Goal: Use online tool/utility: Utilize a website feature to perform a specific function

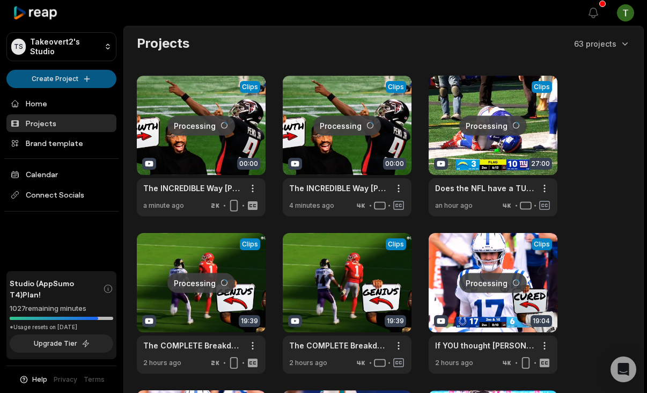
click at [80, 77] on html "TS Takeovert2's Studio Create Project Home Projects Brand template Calendar Con…" at bounding box center [323, 196] width 647 height 393
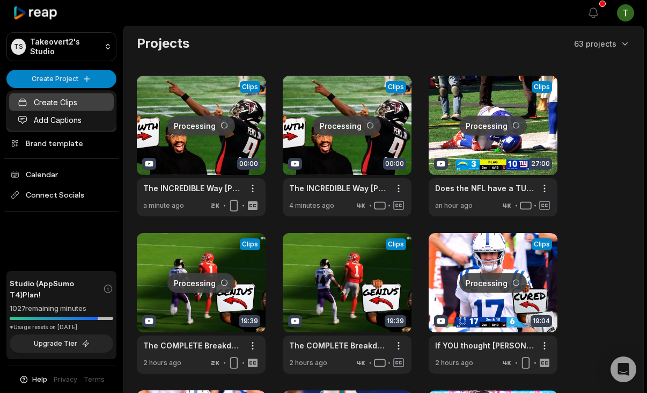
click at [61, 97] on link "Create Clips" at bounding box center [61, 102] width 105 height 18
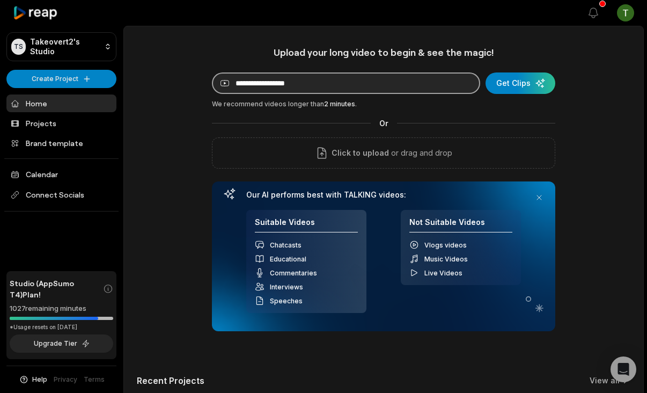
click at [370, 90] on input at bounding box center [346, 82] width 268 height 21
paste input "**********"
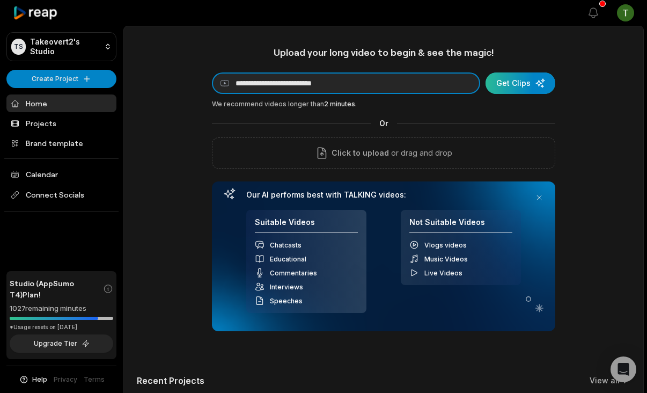
type input "**********"
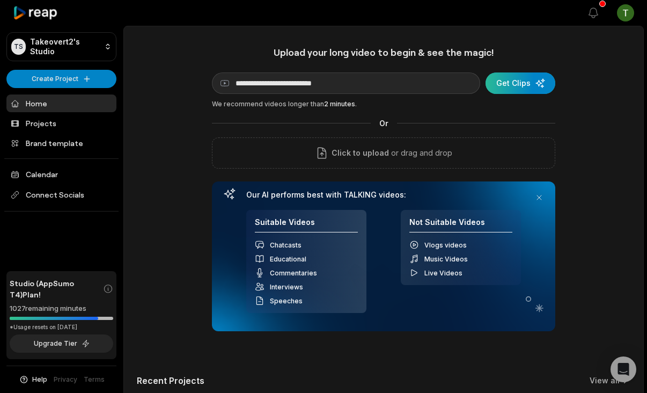
click at [533, 89] on div "submit" at bounding box center [520, 82] width 70 height 21
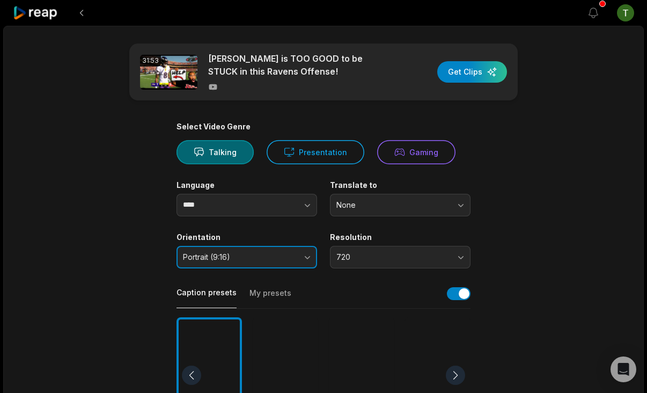
click at [273, 252] on span "Portrait (9:16)" at bounding box center [239, 257] width 113 height 10
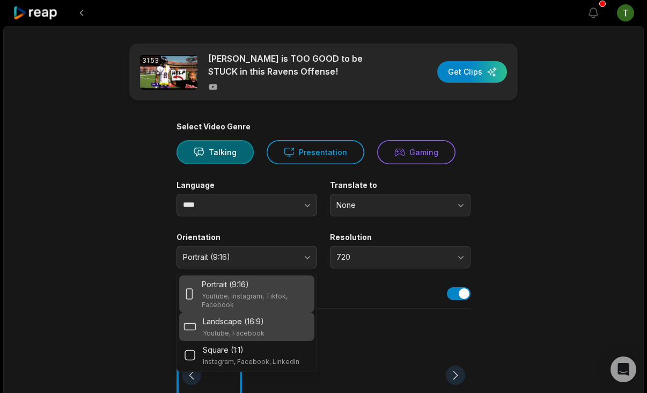
click at [237, 323] on p "Landscape (16:9)" at bounding box center [233, 320] width 61 height 11
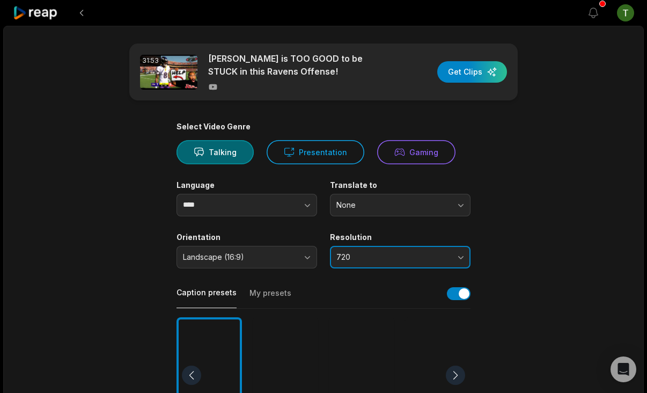
click at [363, 246] on button "720" at bounding box center [400, 257] width 141 height 23
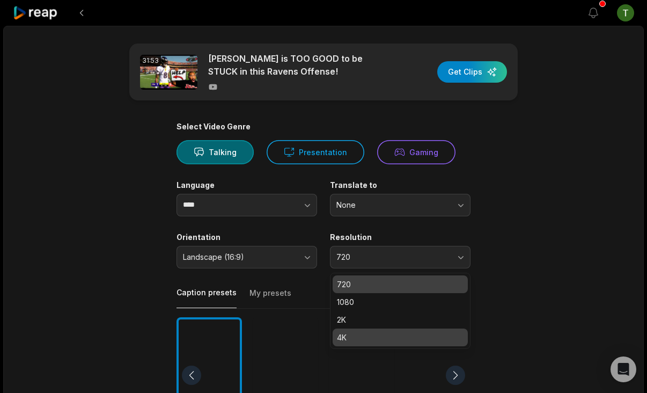
click at [388, 335] on p "4K" at bounding box center [400, 336] width 127 height 11
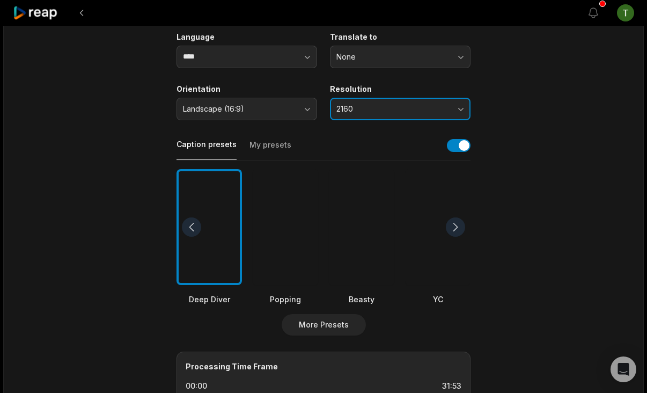
scroll to position [198, 0]
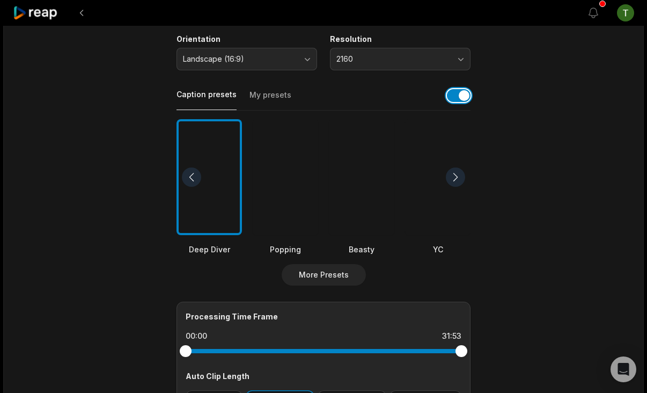
click at [460, 92] on button "button" at bounding box center [459, 95] width 24 height 13
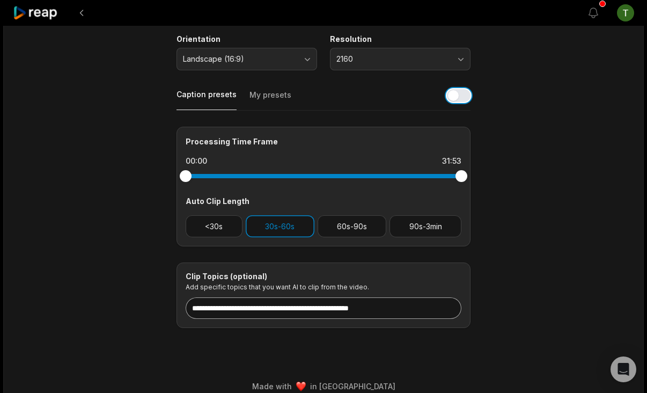
scroll to position [204, 0]
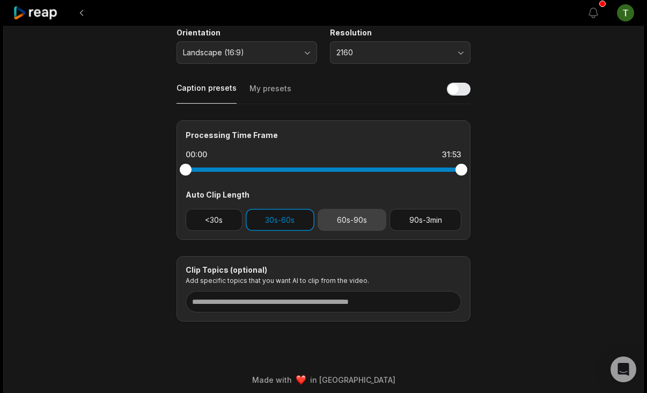
click at [348, 220] on button "60s-90s" at bounding box center [352, 220] width 69 height 22
click at [294, 221] on button "30s-60s" at bounding box center [280, 220] width 69 height 22
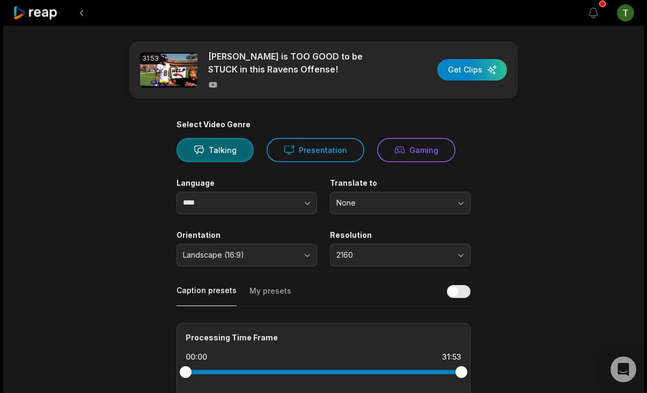
scroll to position [0, 0]
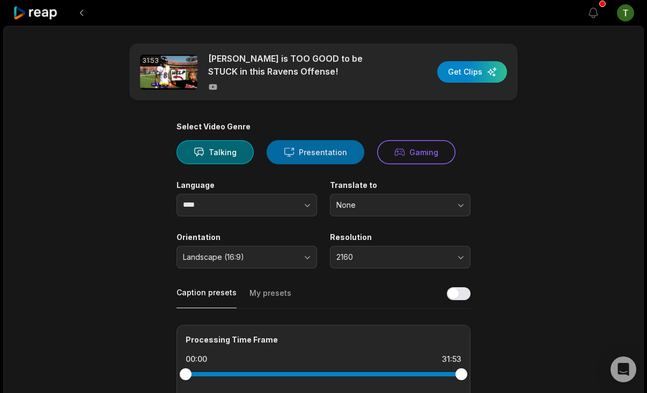
click at [276, 156] on button "Presentation" at bounding box center [316, 152] width 98 height 24
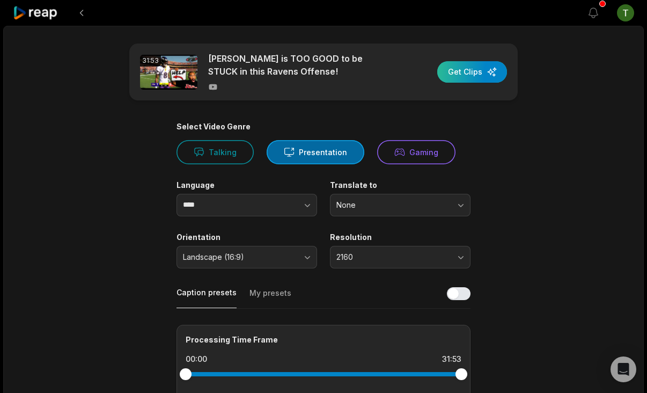
click at [476, 69] on div "button" at bounding box center [472, 71] width 70 height 21
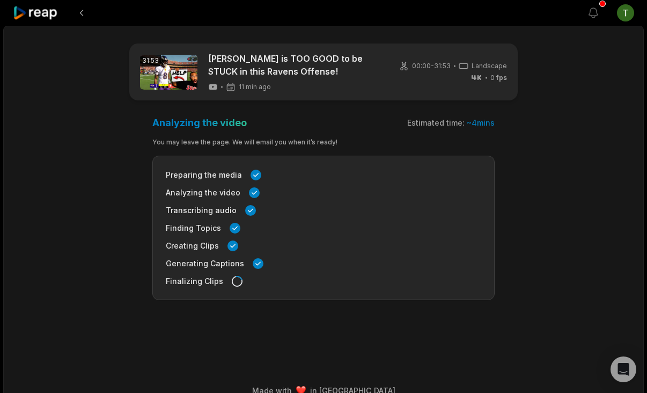
click at [39, 12] on icon at bounding box center [36, 13] width 46 height 14
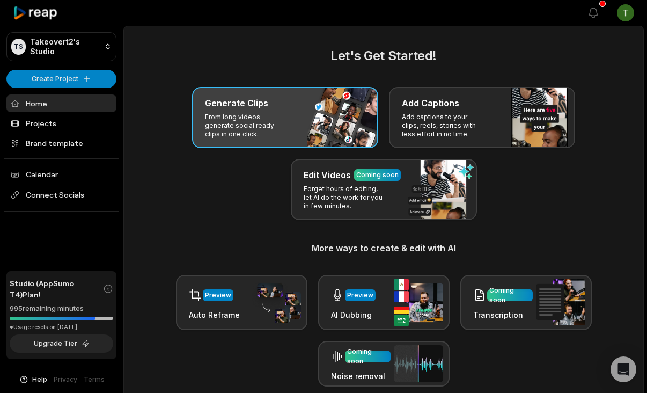
click at [269, 115] on p "From long videos generate social ready clips in one click." at bounding box center [246, 126] width 83 height 26
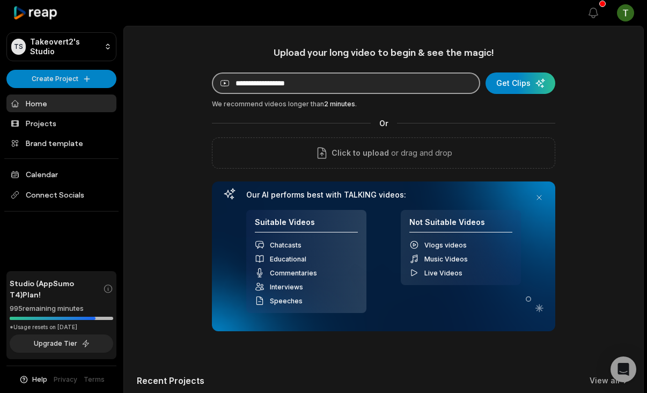
click at [293, 86] on input at bounding box center [346, 82] width 268 height 21
paste input "**********"
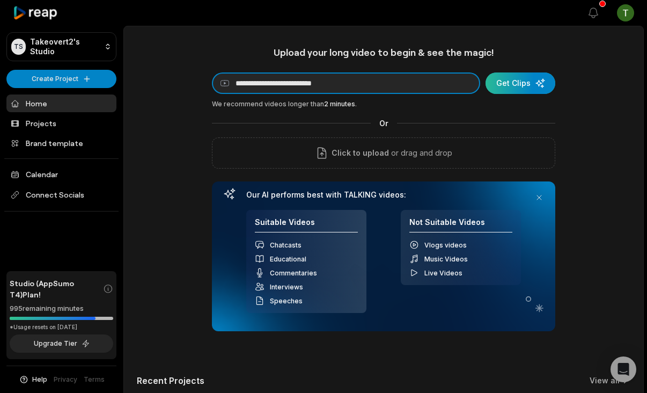
type input "**********"
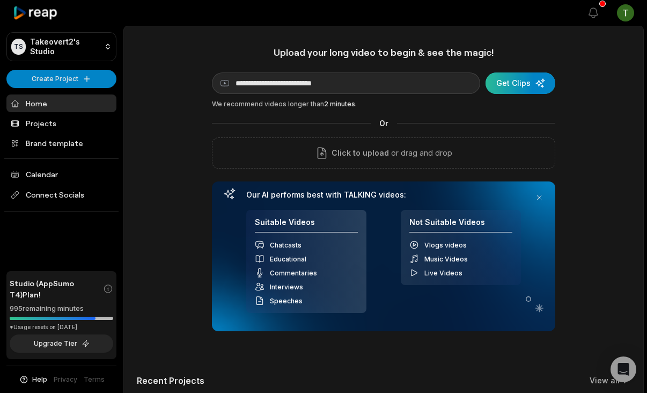
click at [520, 85] on div "submit" at bounding box center [520, 82] width 70 height 21
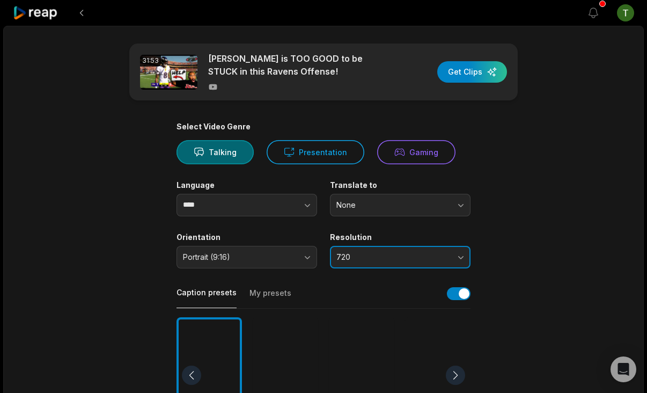
click at [353, 259] on span "720" at bounding box center [392, 257] width 113 height 10
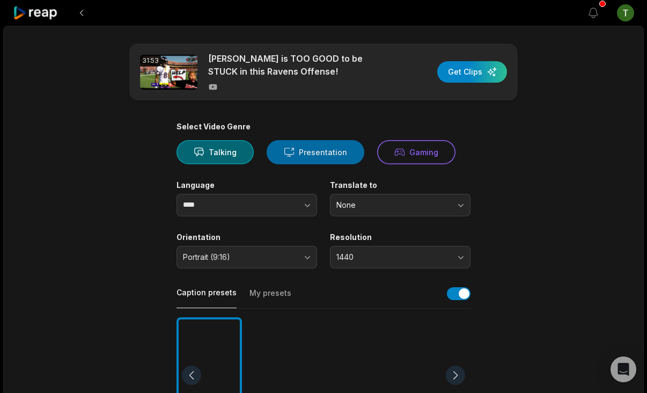
click at [293, 143] on button "Presentation" at bounding box center [316, 152] width 98 height 24
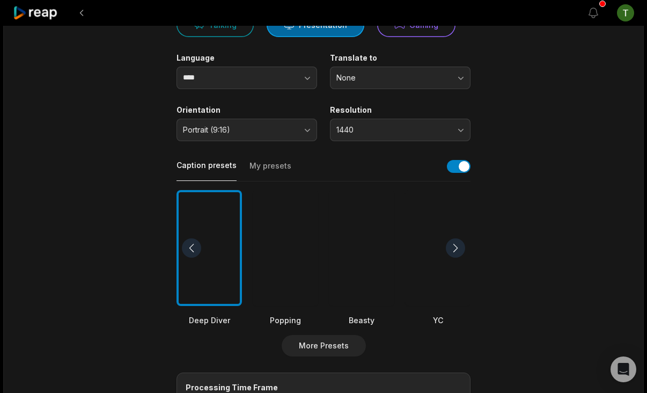
scroll to position [152, 0]
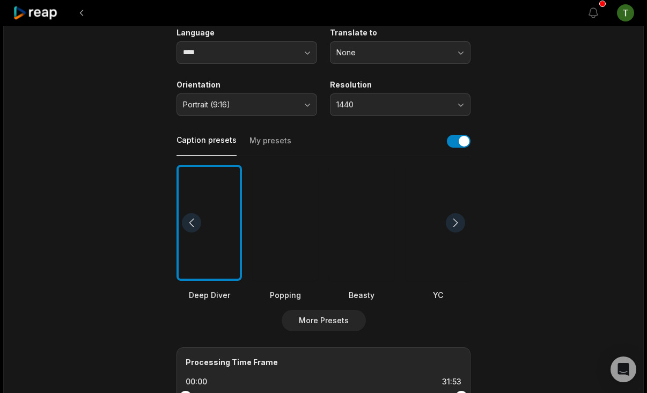
click at [346, 210] on div at bounding box center [361, 223] width 65 height 116
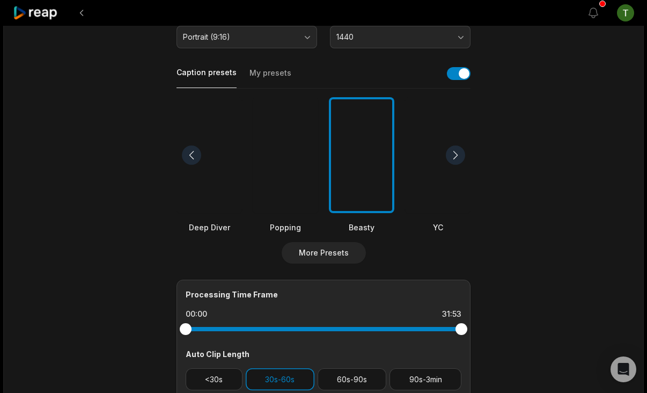
scroll to position [225, 0]
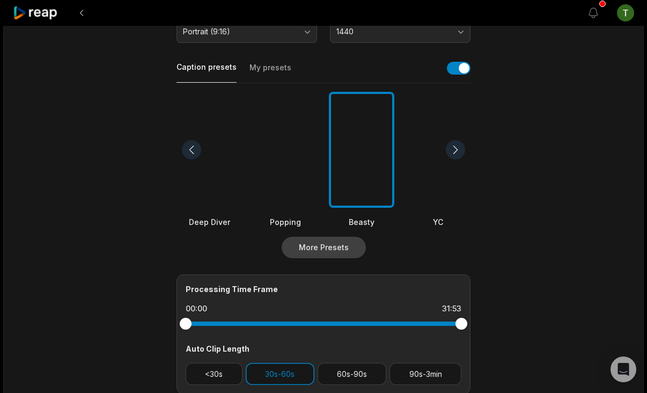
click at [315, 242] on button "More Presets" at bounding box center [324, 247] width 84 height 21
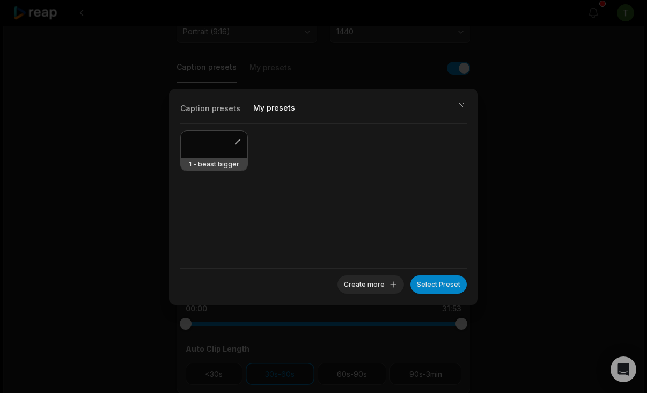
click at [279, 102] on button "My presets" at bounding box center [274, 112] width 42 height 24
click at [221, 155] on div at bounding box center [214, 144] width 67 height 27
click at [429, 281] on button "Select Preset" at bounding box center [438, 284] width 56 height 18
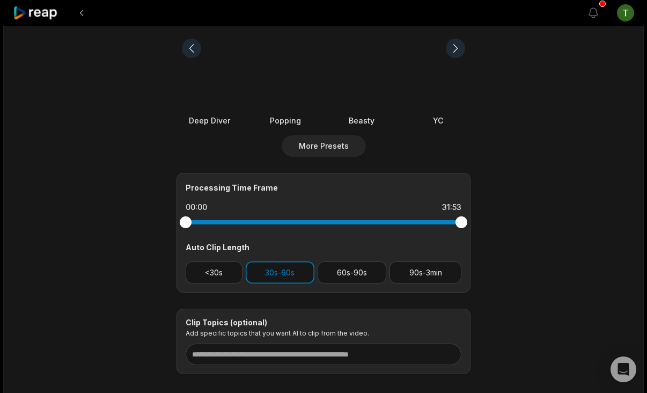
scroll to position [336, 0]
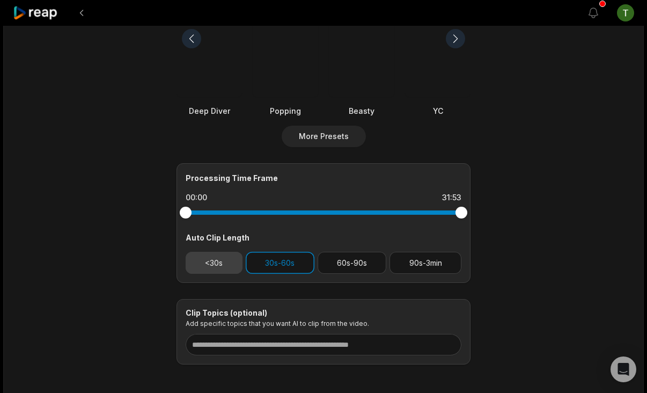
click at [219, 255] on button "<30s" at bounding box center [214, 263] width 57 height 22
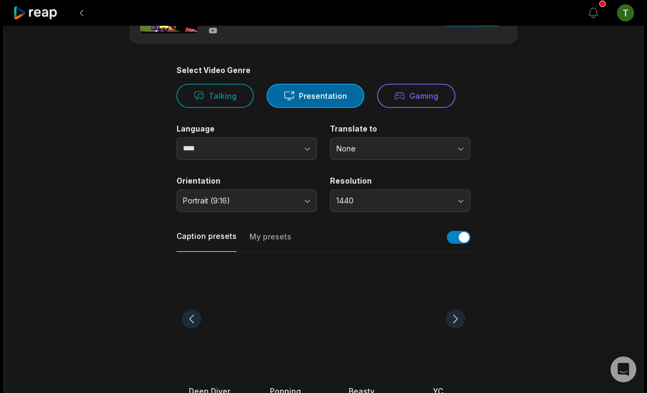
scroll to position [0, 0]
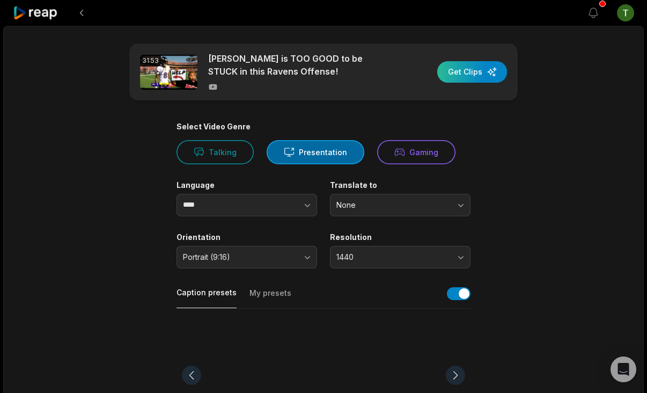
click at [492, 65] on div "button" at bounding box center [472, 71] width 70 height 21
